Goal: Task Accomplishment & Management: Use online tool/utility

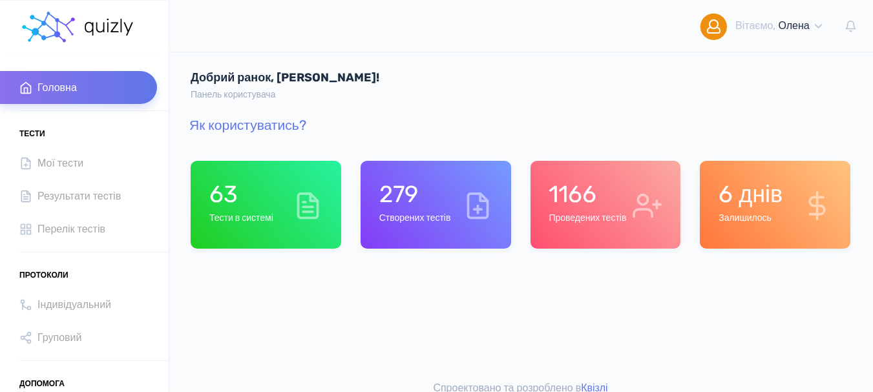
click at [412, 235] on div "279 Створених тестів" at bounding box center [436, 205] width 151 height 88
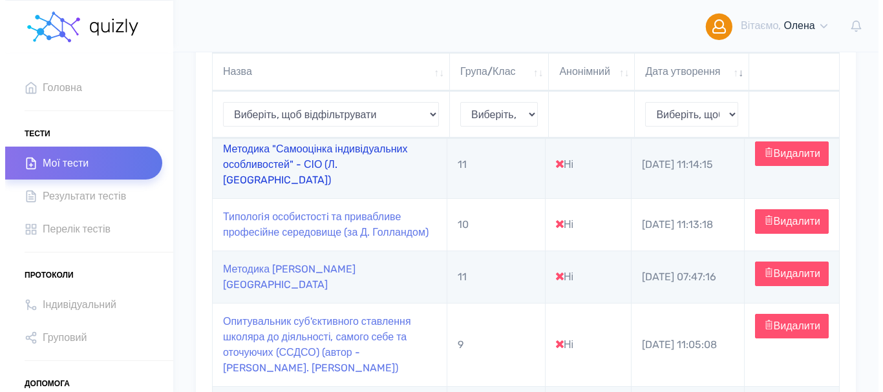
scroll to position [323, 0]
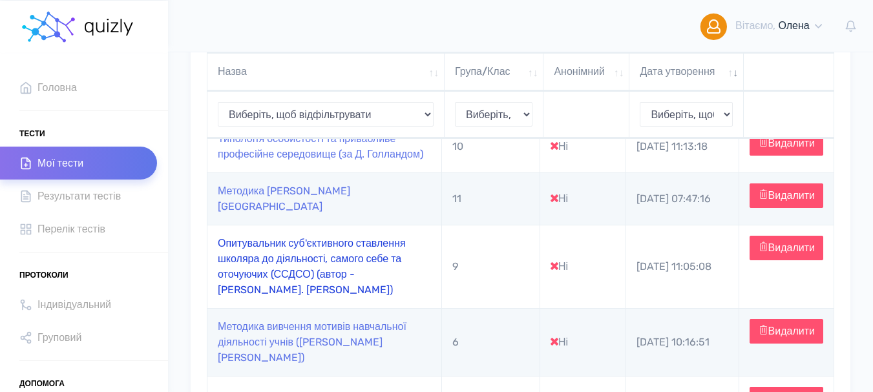
click at [275, 274] on link "Опитувальник суб'єктивного ставлення школяра до діяльності, самого себе та оточ…" at bounding box center [312, 266] width 188 height 59
type input "https://quizly.com.ua/quiz/21sghqvLlKh0c"
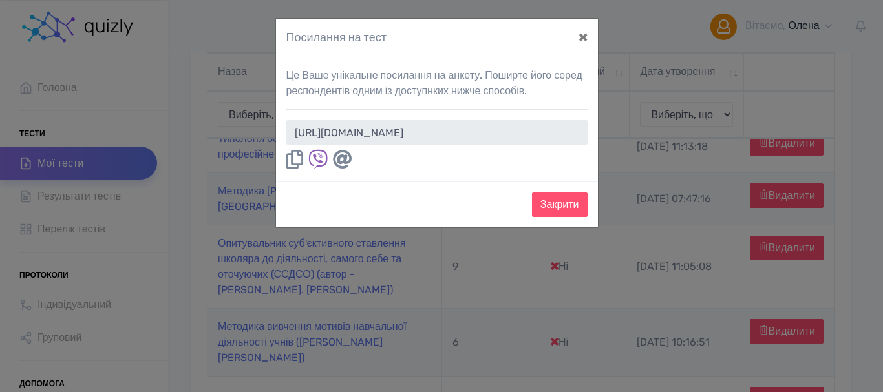
click at [297, 164] on icon at bounding box center [294, 159] width 17 height 19
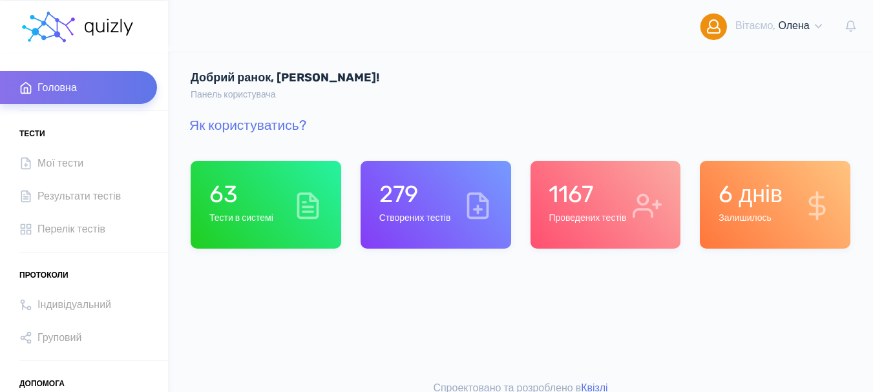
click at [552, 209] on div "1167 Проведених тестів" at bounding box center [588, 204] width 78 height 49
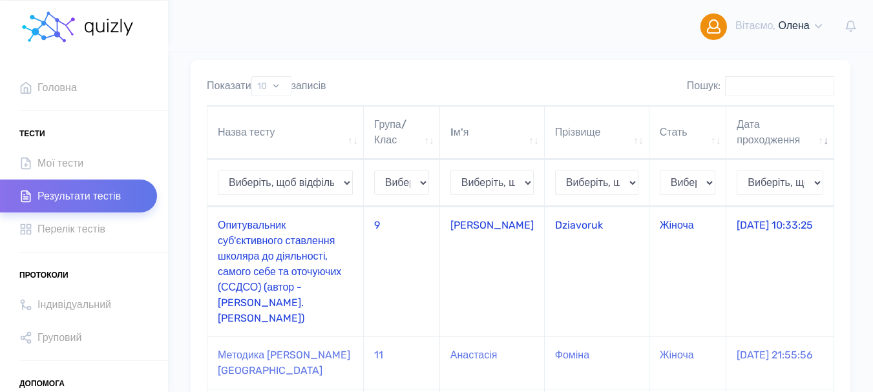
scroll to position [65, 0]
click at [262, 244] on td "Опитувальник суб'єктивного ставлення школяра до діяльності, самого себе та оточ…" at bounding box center [286, 271] width 156 height 130
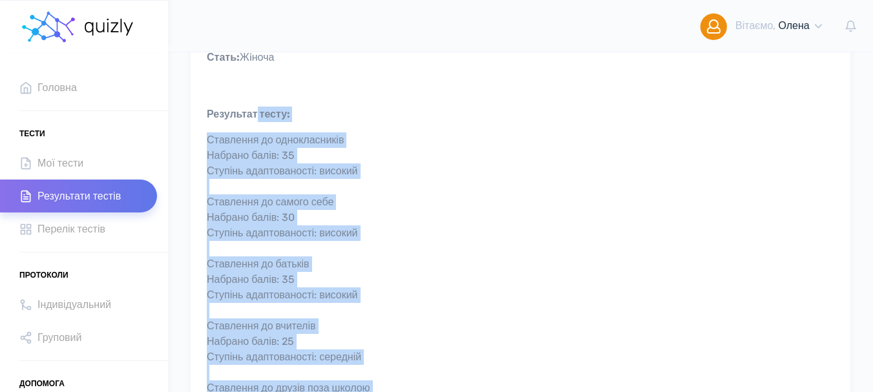
scroll to position [100, 0]
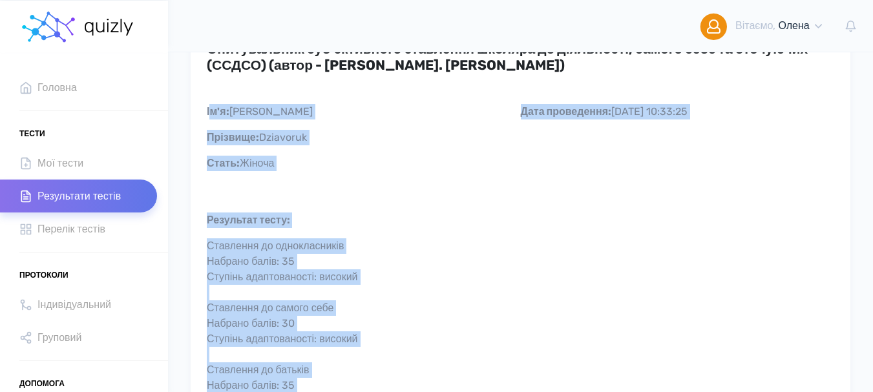
drag, startPoint x: 593, startPoint y: 245, endPoint x: 211, endPoint y: 116, distance: 403.8
copy div "l'i: Dolo Sitametc: Adipiscin Elits: Doeius Temp incididunt: 63.41.1637 23:55:7…"
